Goal: Information Seeking & Learning: Learn about a topic

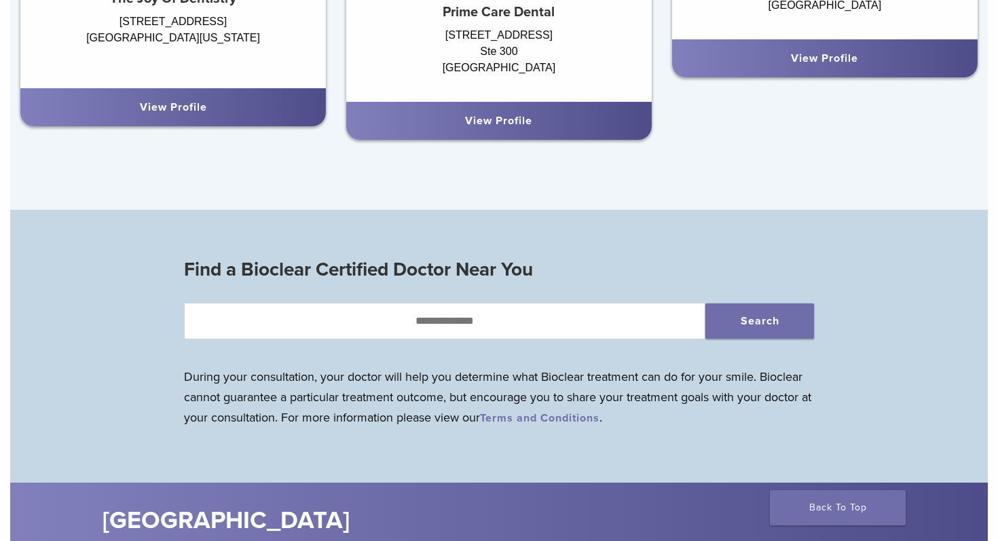
scroll to position [1105, 0]
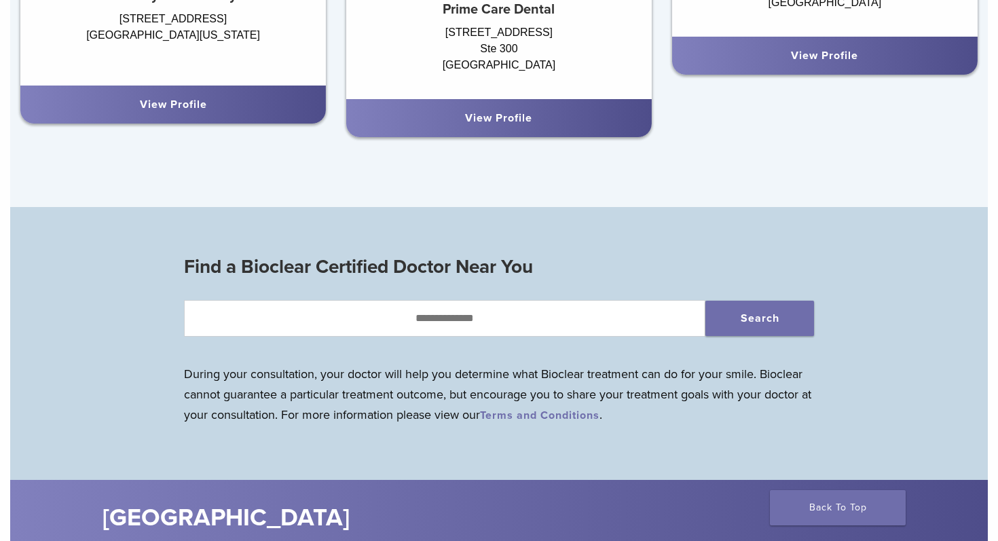
click at [458, 111] on div "View Profile" at bounding box center [499, 118] width 284 height 16
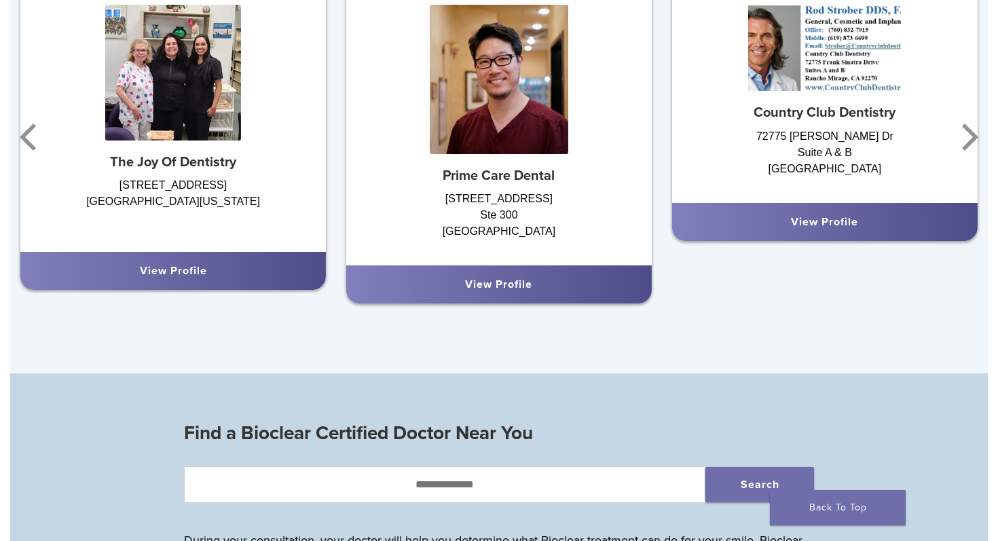
scroll to position [934, 0]
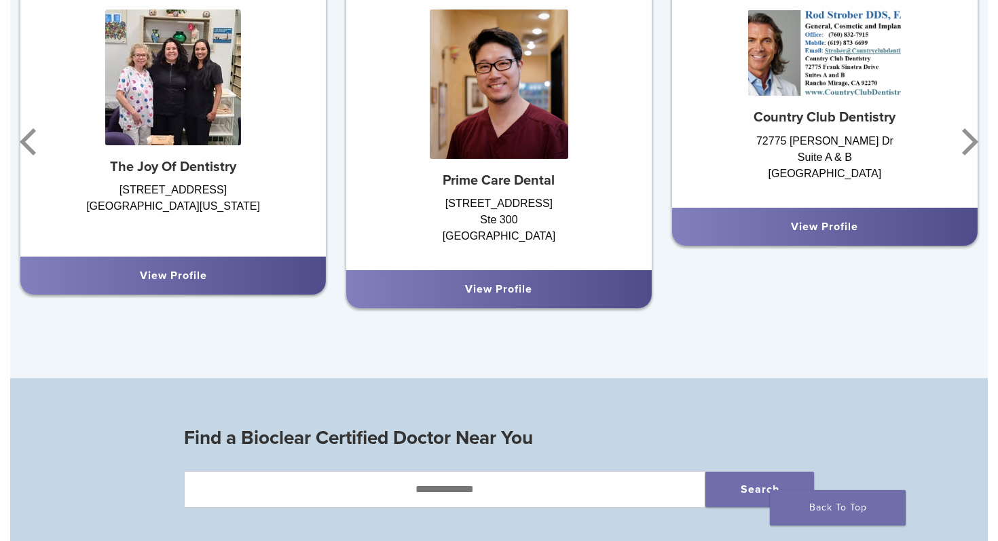
click at [511, 288] on link "View Profile" at bounding box center [498, 289] width 67 height 14
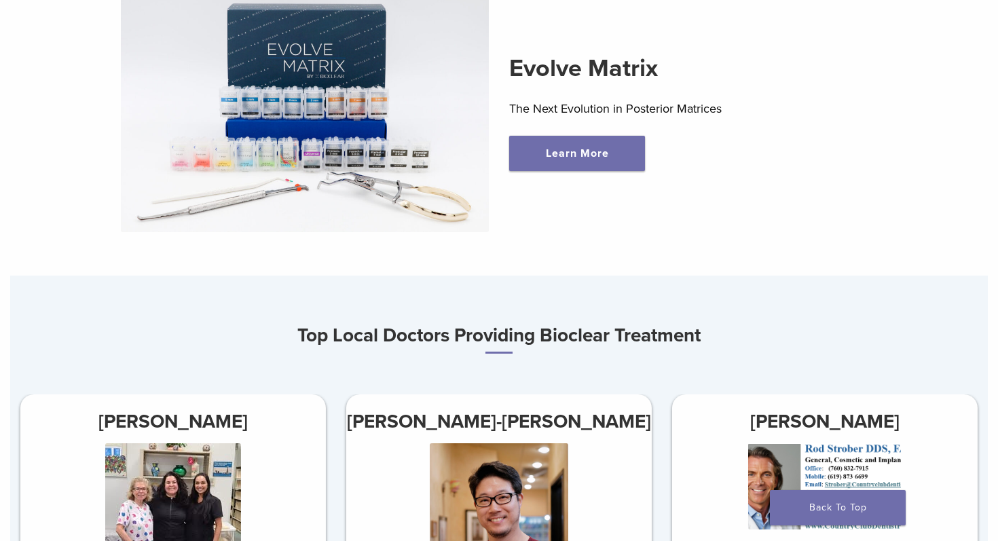
scroll to position [316, 0]
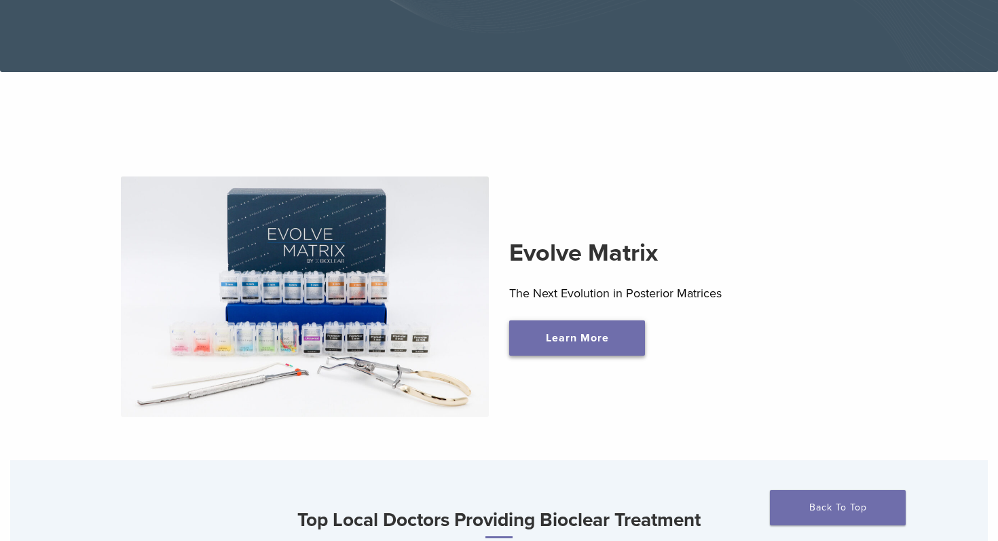
click at [586, 339] on link "Learn More" at bounding box center [577, 337] width 136 height 35
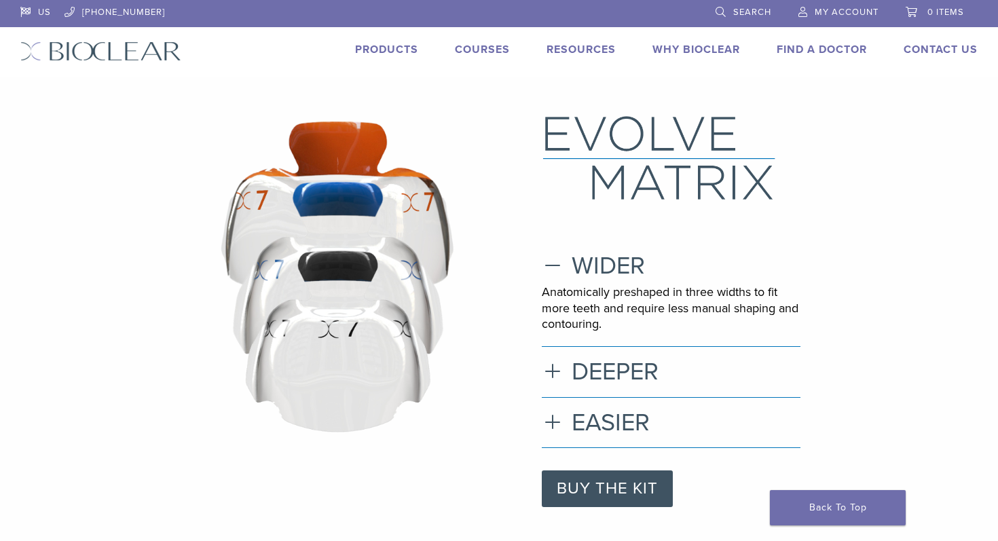
click at [586, 339] on div "Anatomically preshaped in three widths to fit more teeth and require less manua…" at bounding box center [671, 312] width 259 height 56
